Goal: Contribute content

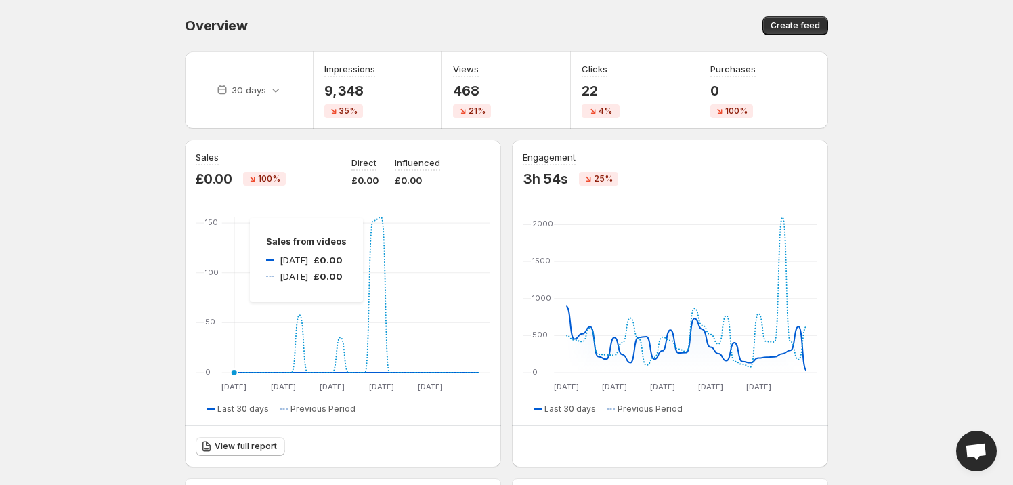
scroll to position [307, 0]
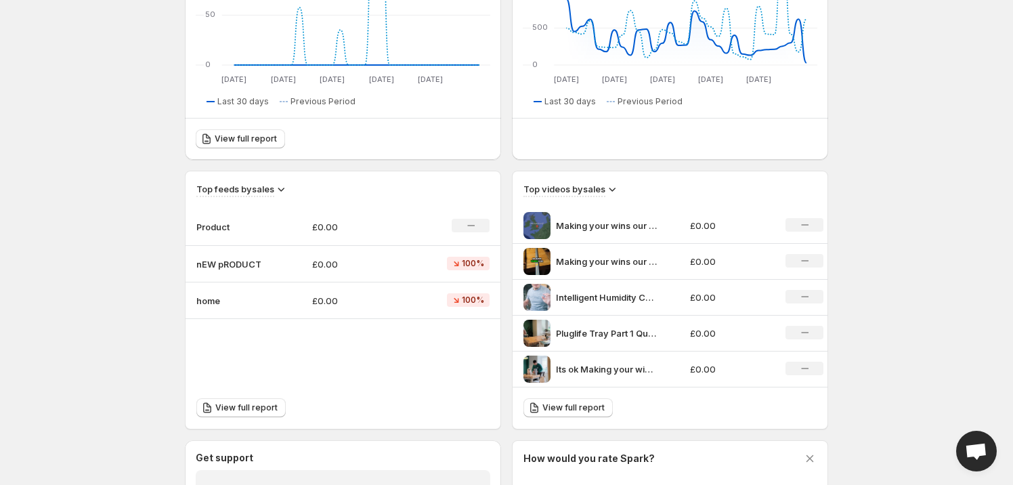
click at [223, 221] on p "Product" at bounding box center [230, 227] width 68 height 14
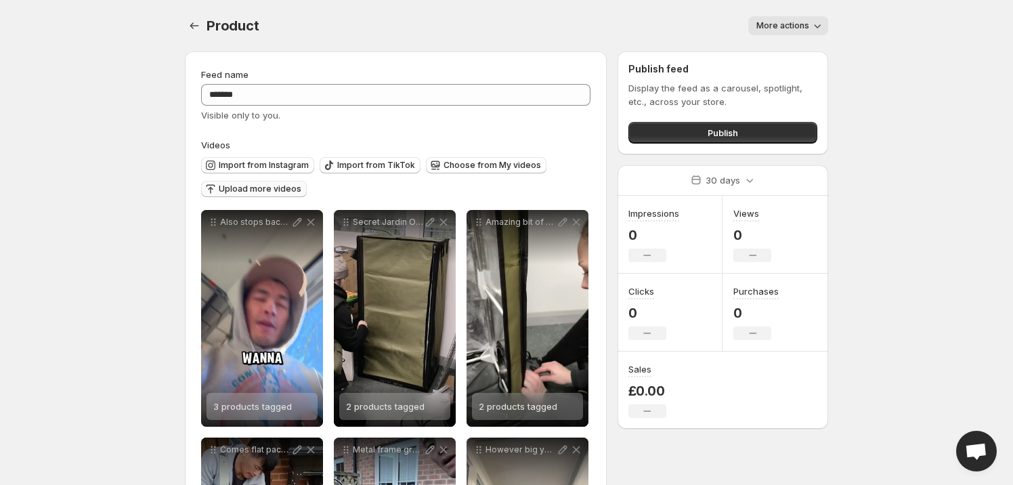
click at [271, 192] on span "Upload more videos" at bounding box center [260, 188] width 83 height 11
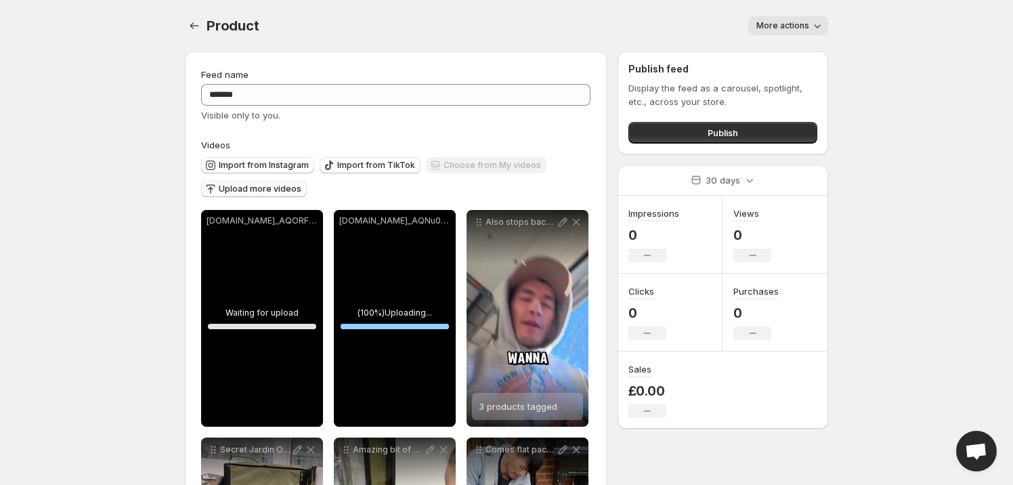
click at [899, 62] on body "**********" at bounding box center [506, 242] width 1013 height 485
click at [390, 374] on div "SnapInstato_AQNu0Ecg4vvJh9UAIpaWrsdGB8gMNJbBSjAzu3o8SOCXsjAg7VBMSoPQUV8RHJGCITv…" at bounding box center [395, 318] width 122 height 217
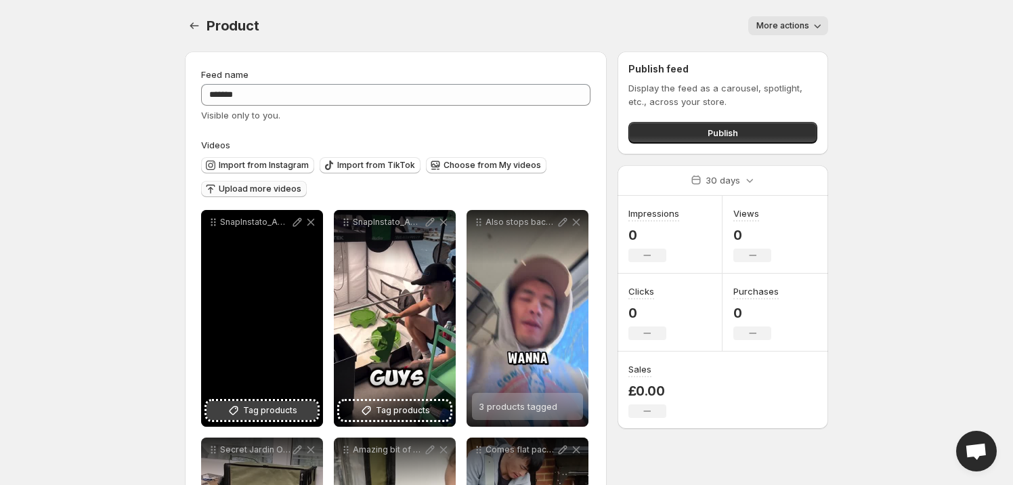
click at [287, 411] on span "Tag products" at bounding box center [270, 411] width 54 height 14
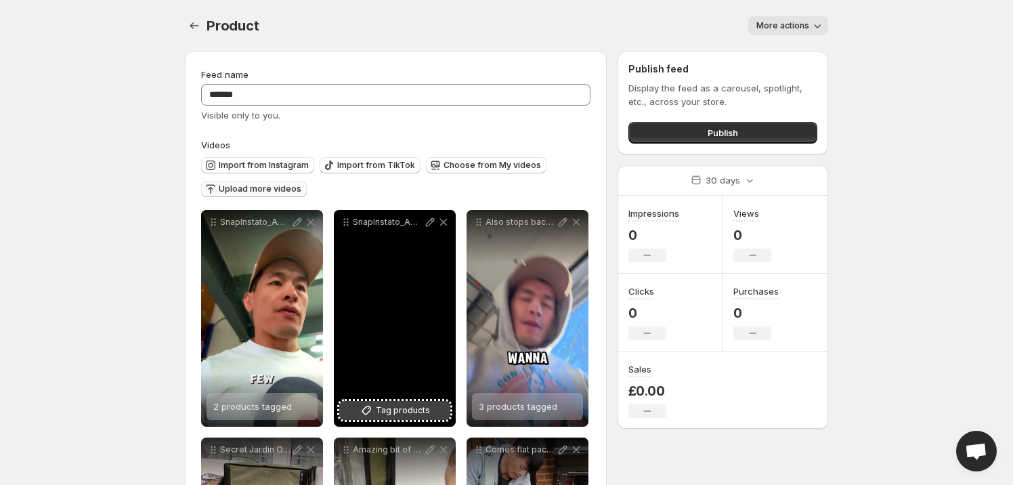
click at [406, 413] on span "Tag products" at bounding box center [403, 411] width 54 height 14
